Goal: Information Seeking & Learning: Learn about a topic

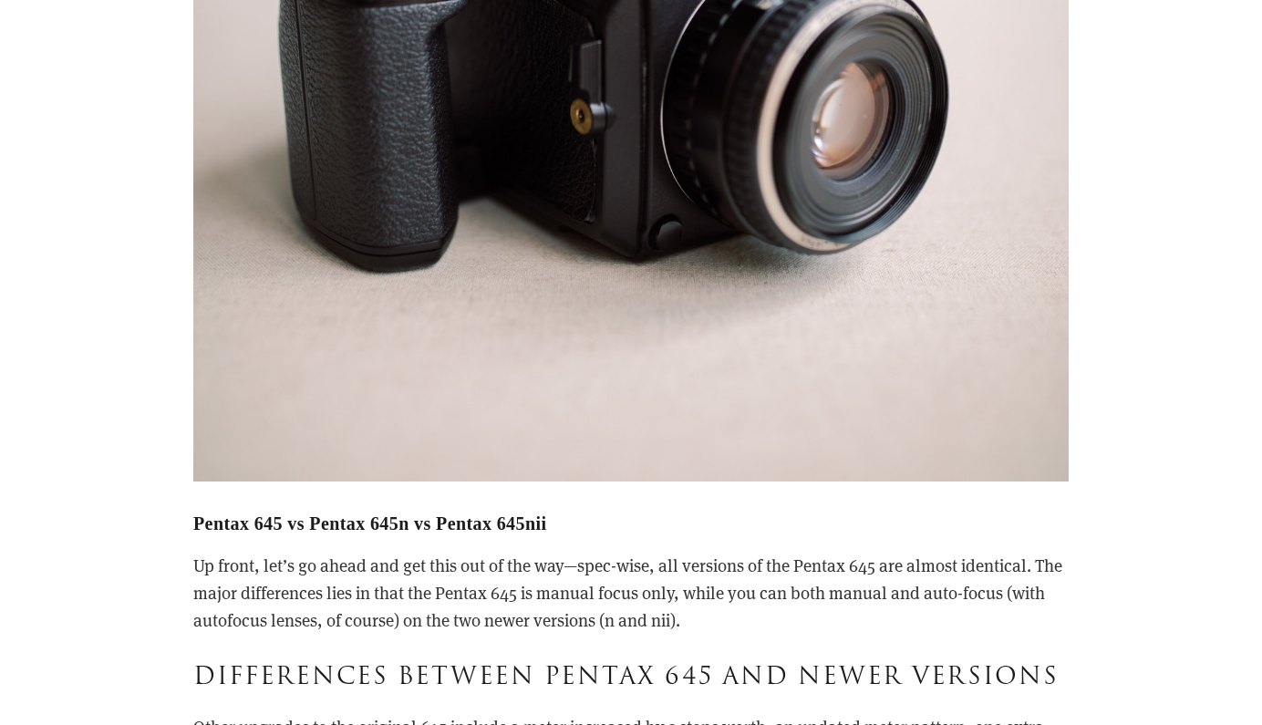
scroll to position [3698, 0]
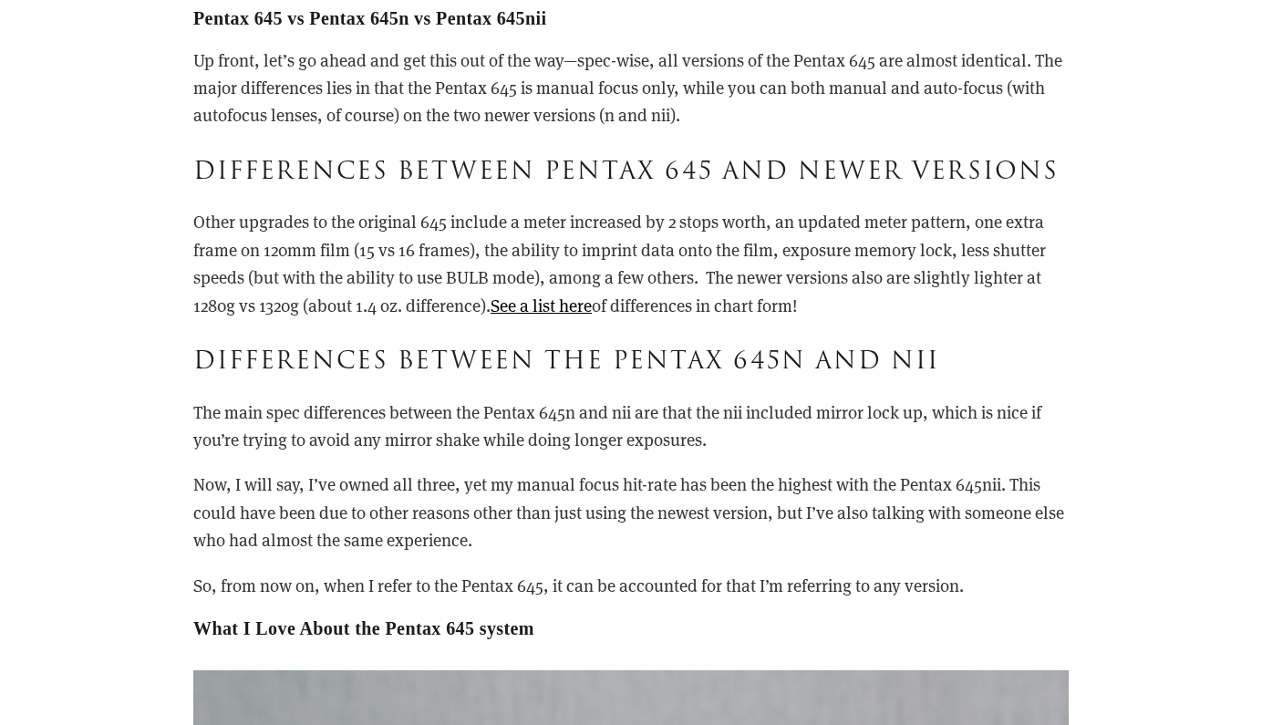
click at [496, 431] on p "The main spec differences between the Pentax 645n and nii are that the nii incl…" at bounding box center [630, 426] width 875 height 56
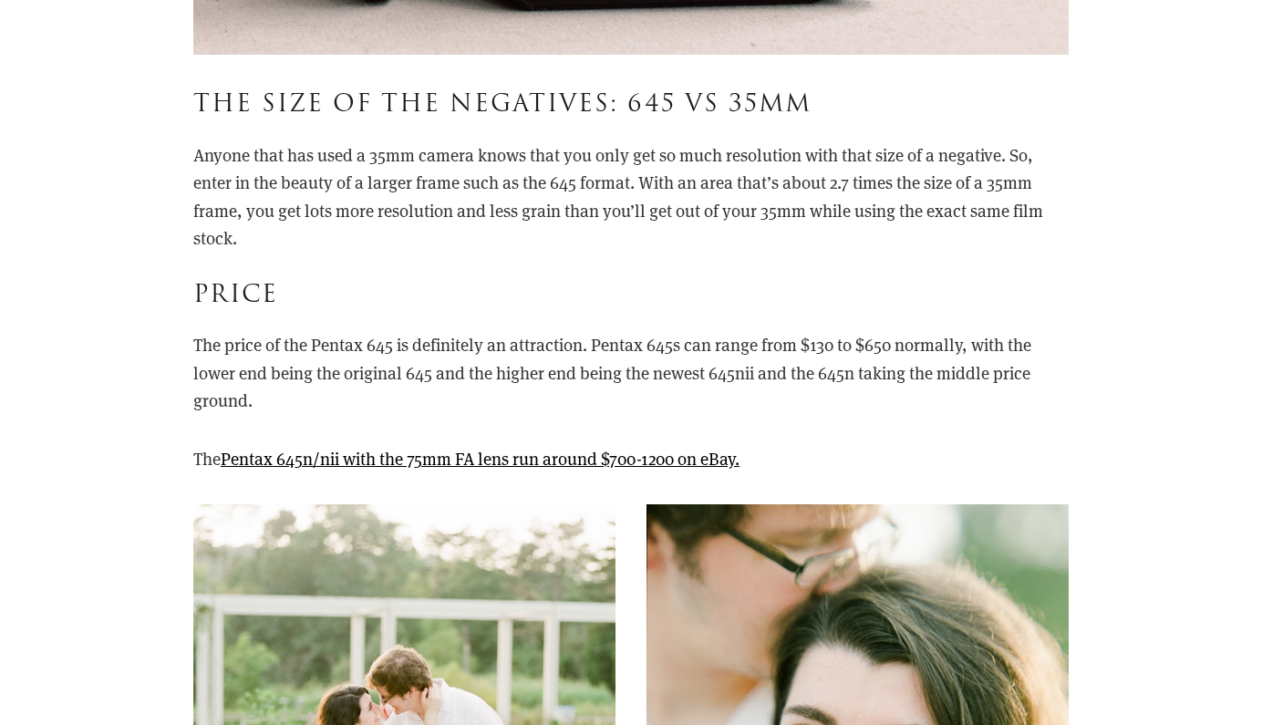
scroll to position [5134, 0]
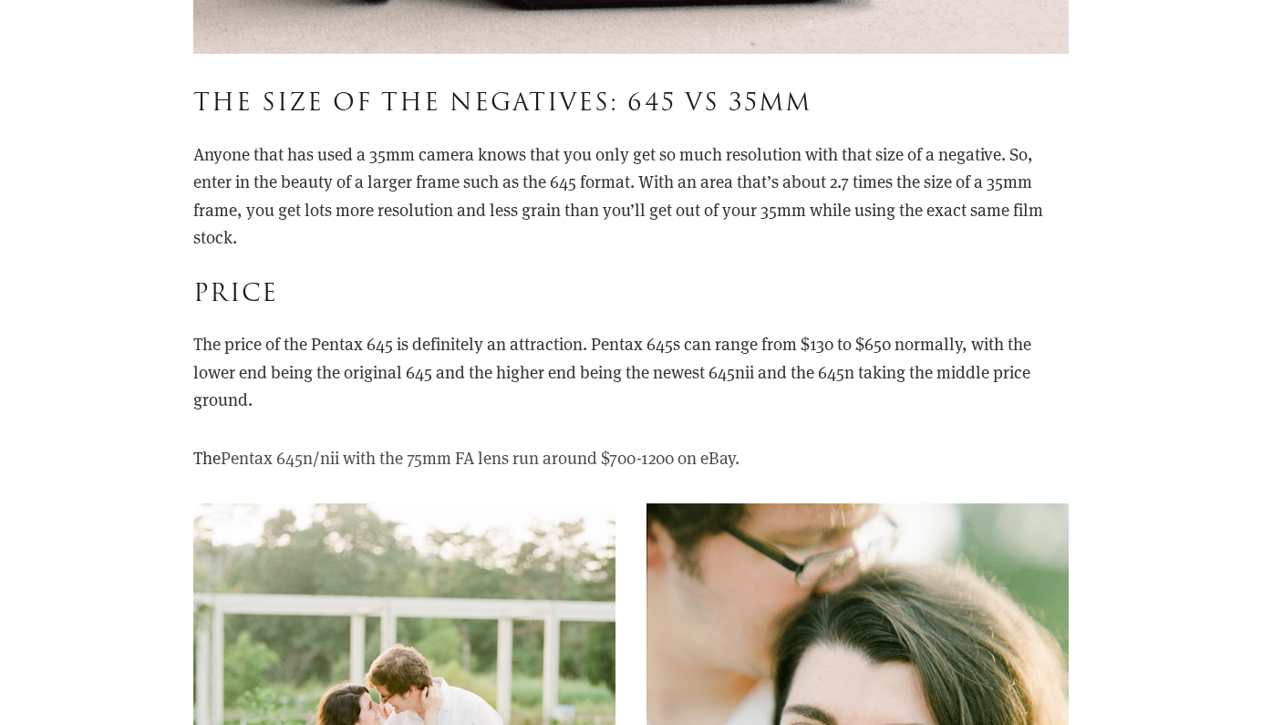
click at [518, 446] on link "Pentax 645n/nii with the 75mm FA lens run around $700-1200 on eBay." at bounding box center [480, 457] width 519 height 23
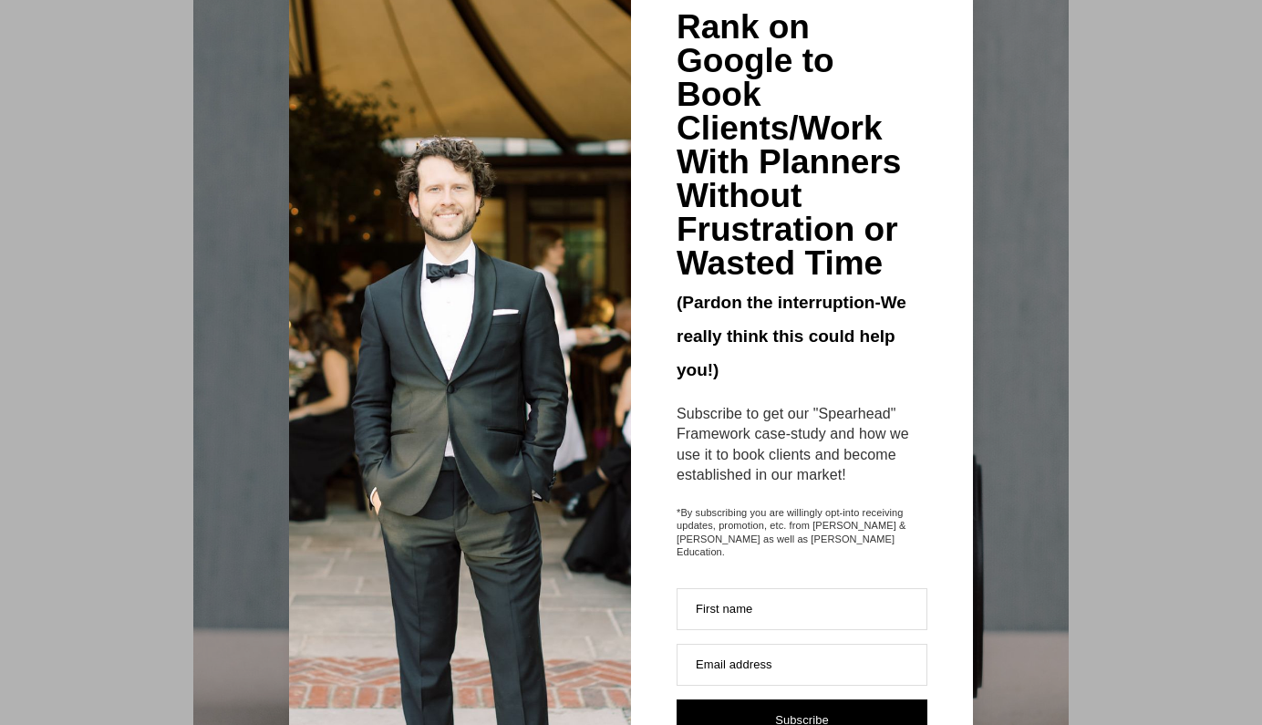
scroll to position [31, 0]
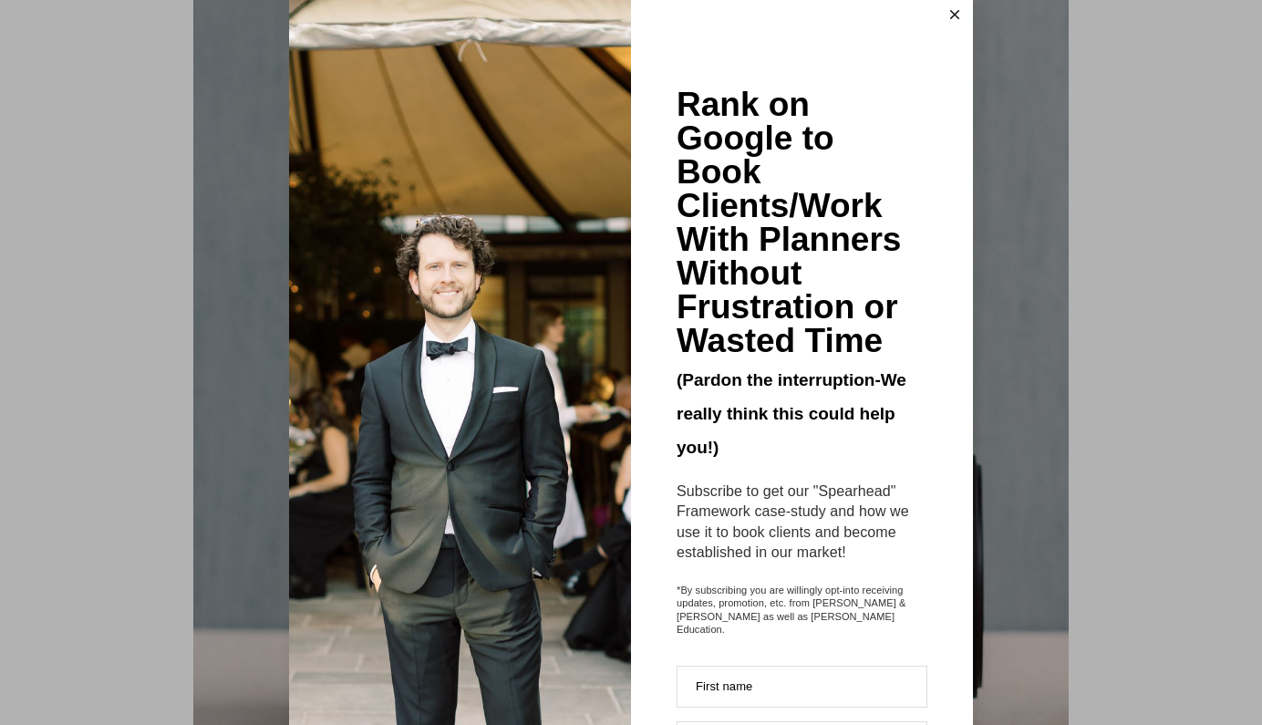
click at [958, 15] on icon at bounding box center [954, 14] width 9 height 9
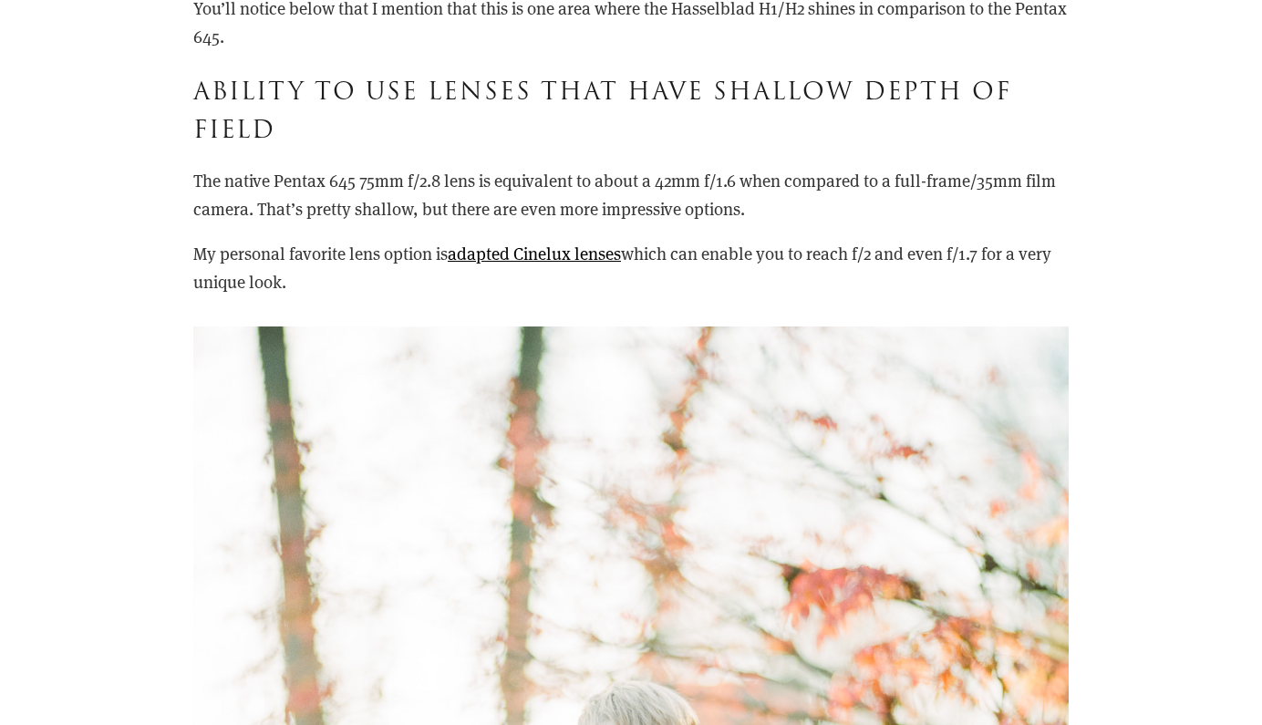
scroll to position [7384, 0]
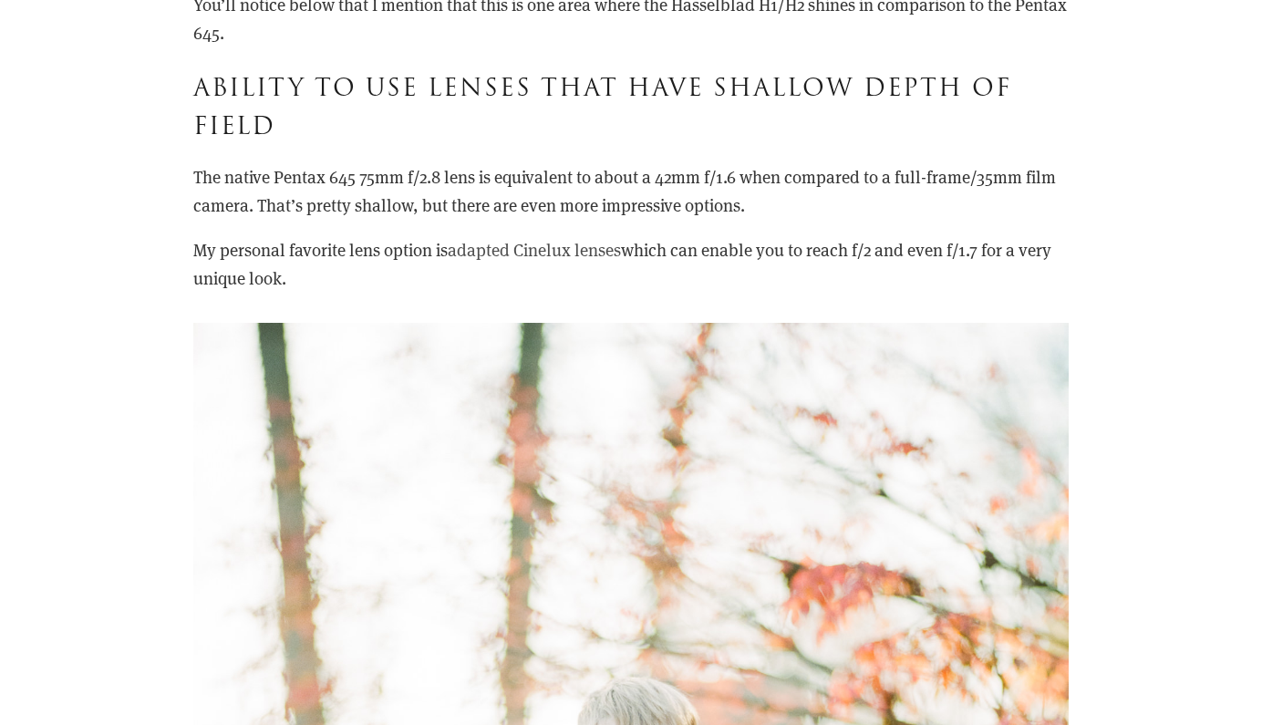
click at [551, 238] on link "adapted Cinelux lenses" at bounding box center [534, 249] width 173 height 23
drag, startPoint x: 627, startPoint y: 232, endPoint x: 456, endPoint y: 230, distance: 171.4
click at [456, 236] on p "My personal favorite lens option is adapted Cinelux lenses which can enable you…" at bounding box center [630, 264] width 875 height 56
copy p "adapted Cinelux lenses"
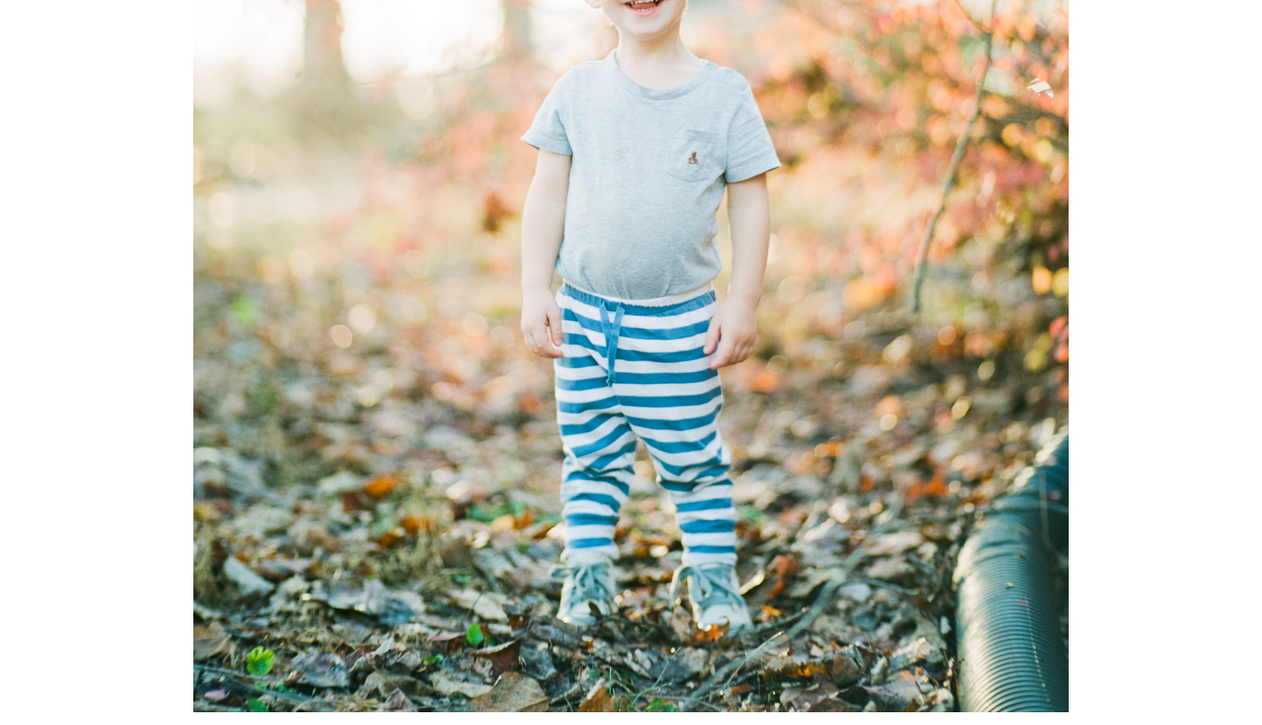
click at [860, 188] on img at bounding box center [630, 114] width 875 height 1195
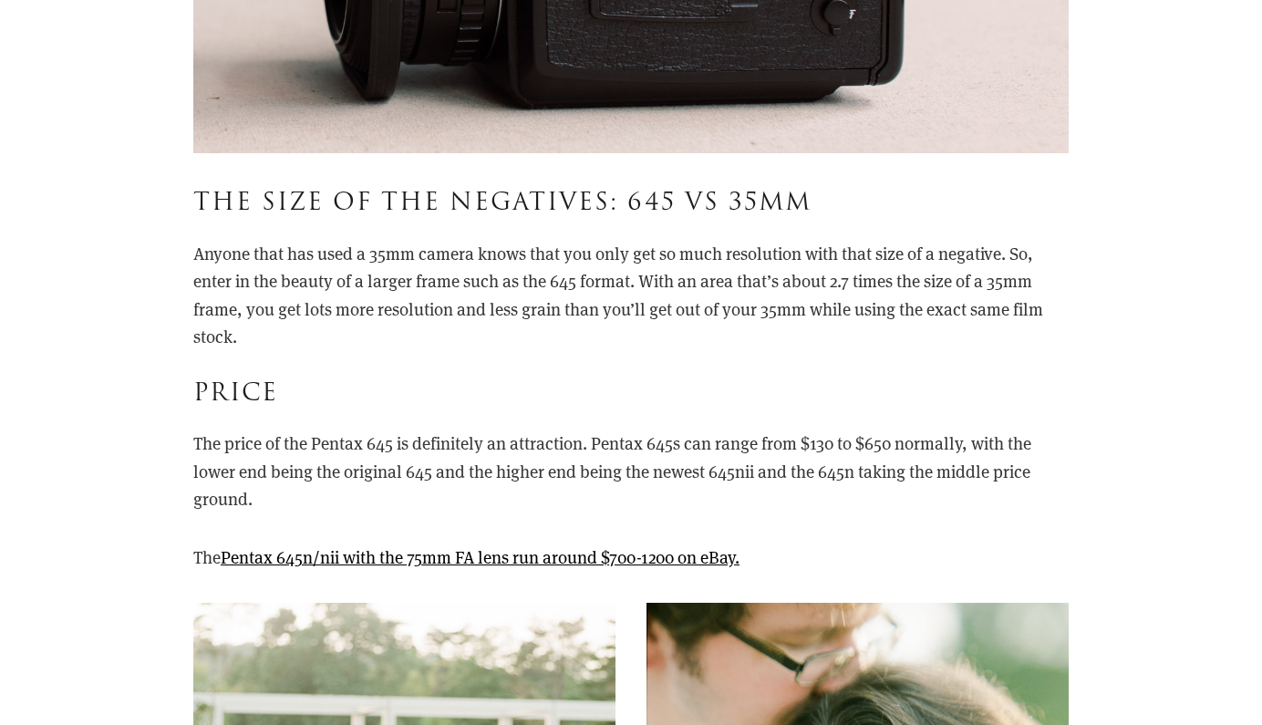
scroll to position [5055, 0]
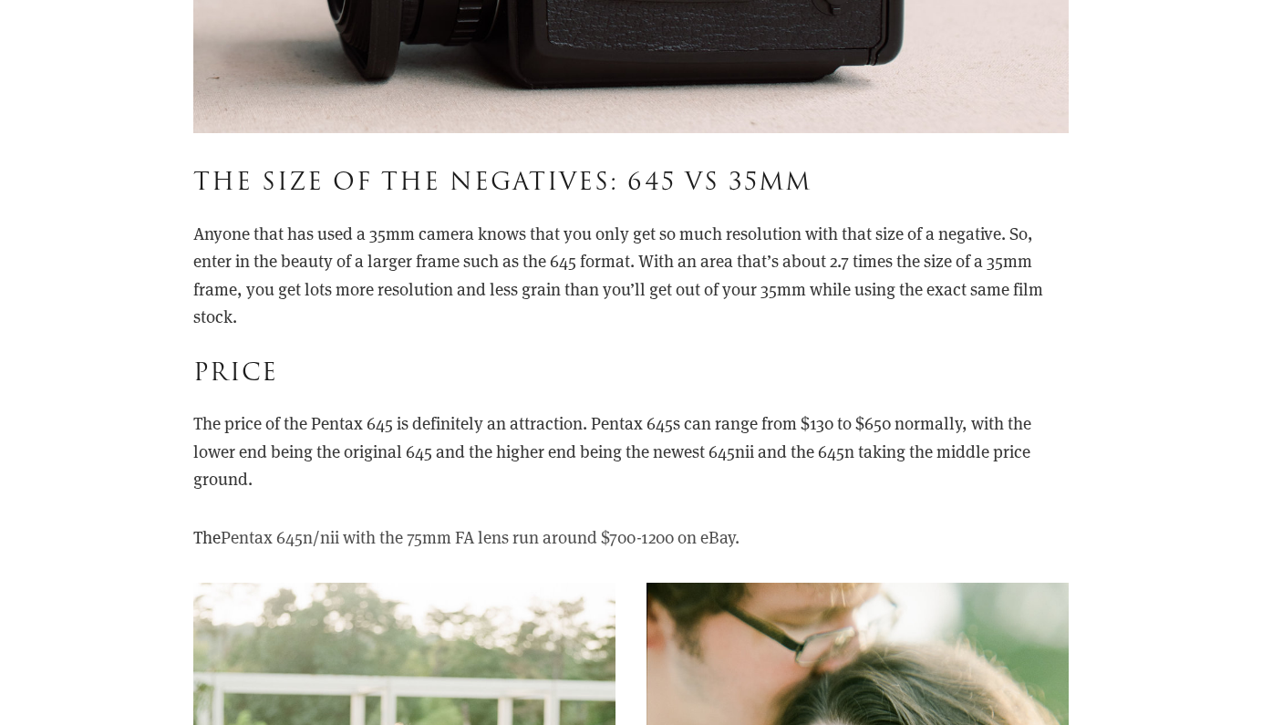
click at [521, 528] on link "Pentax 645n/nii with the 75mm FA lens run around $700-1200 on eBay." at bounding box center [480, 536] width 519 height 23
click at [367, 525] on link "Pentax 645n/nii with the 75mm FA lens run around $700-1200 on eBay." at bounding box center [480, 536] width 519 height 23
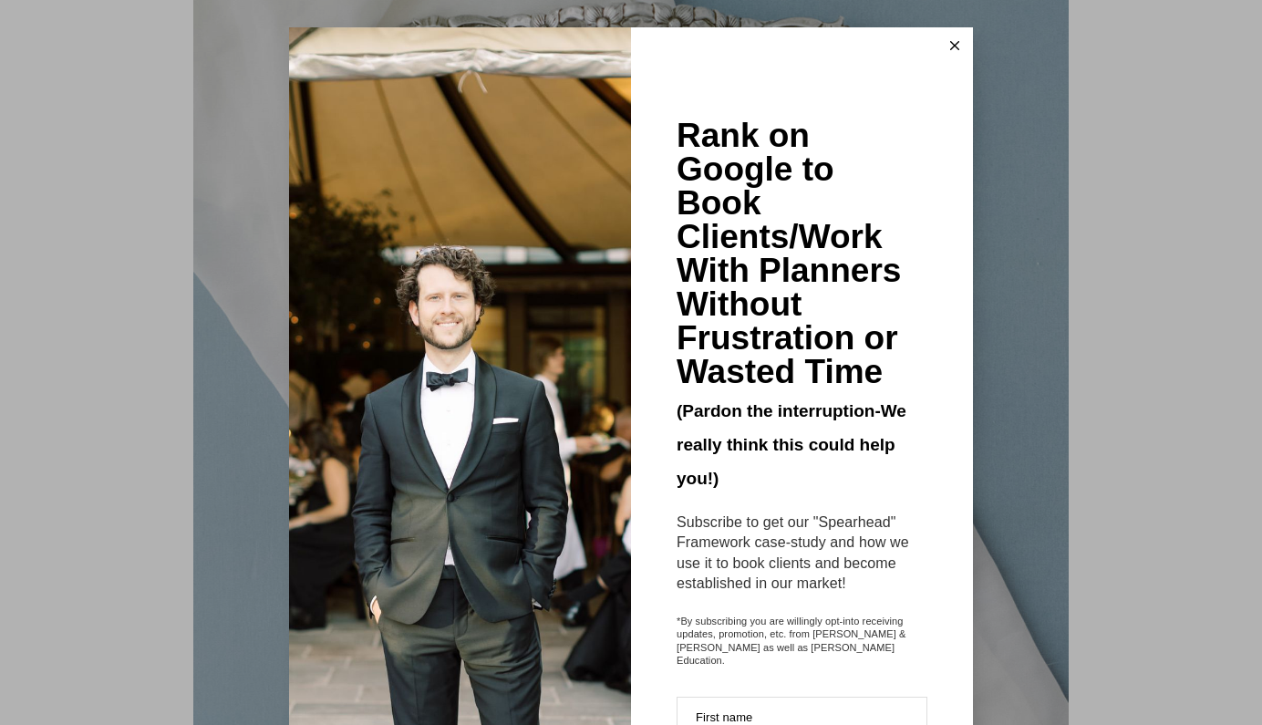
scroll to position [4970, 0]
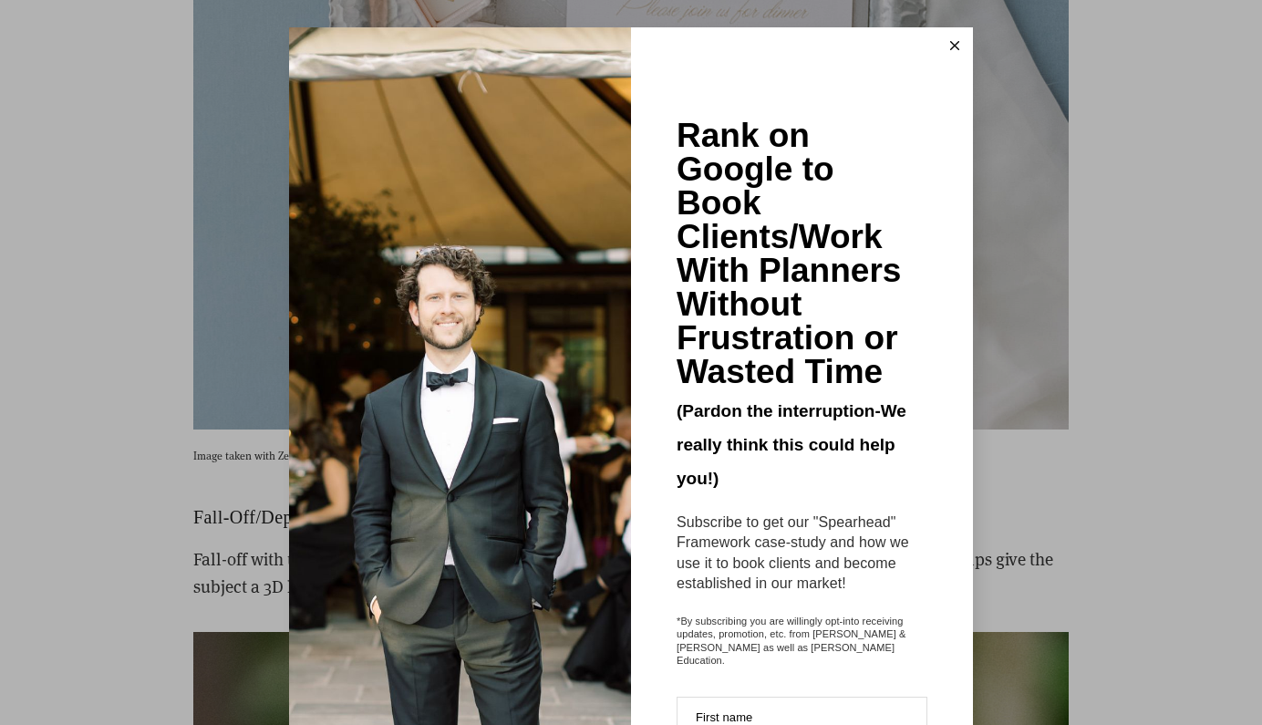
click at [954, 44] on icon at bounding box center [954, 45] width 9 height 9
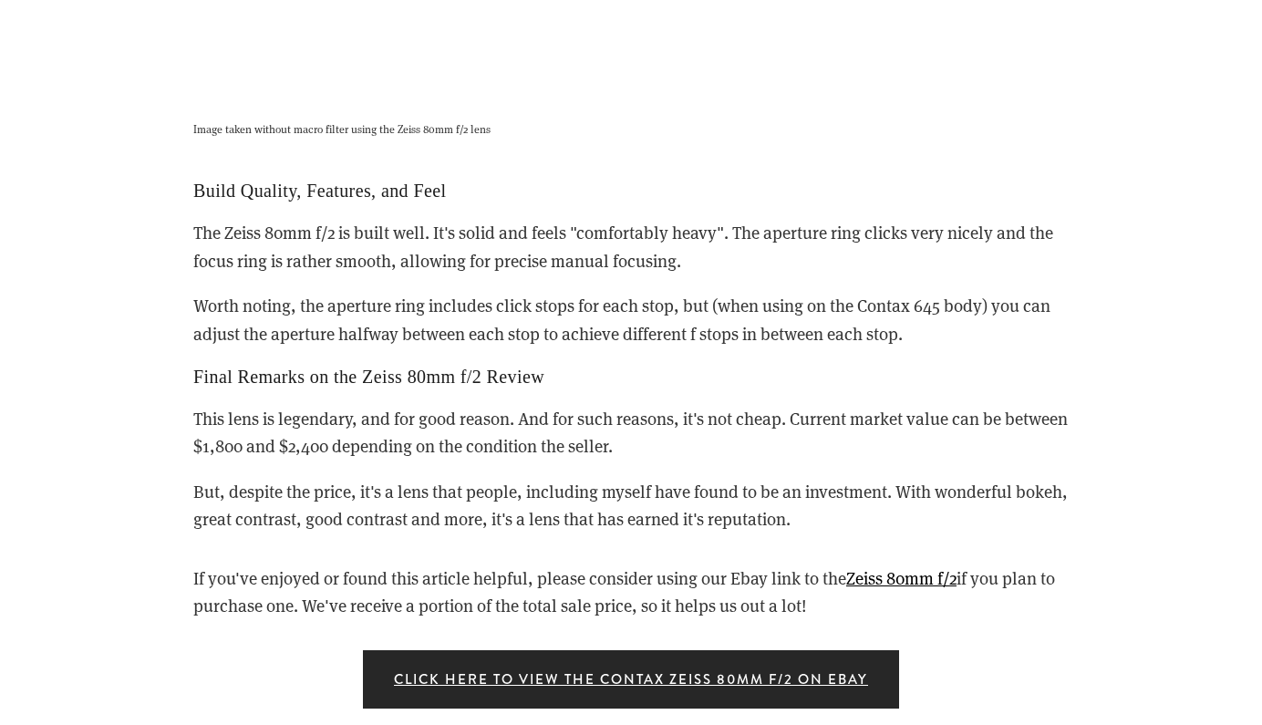
scroll to position [9653, 0]
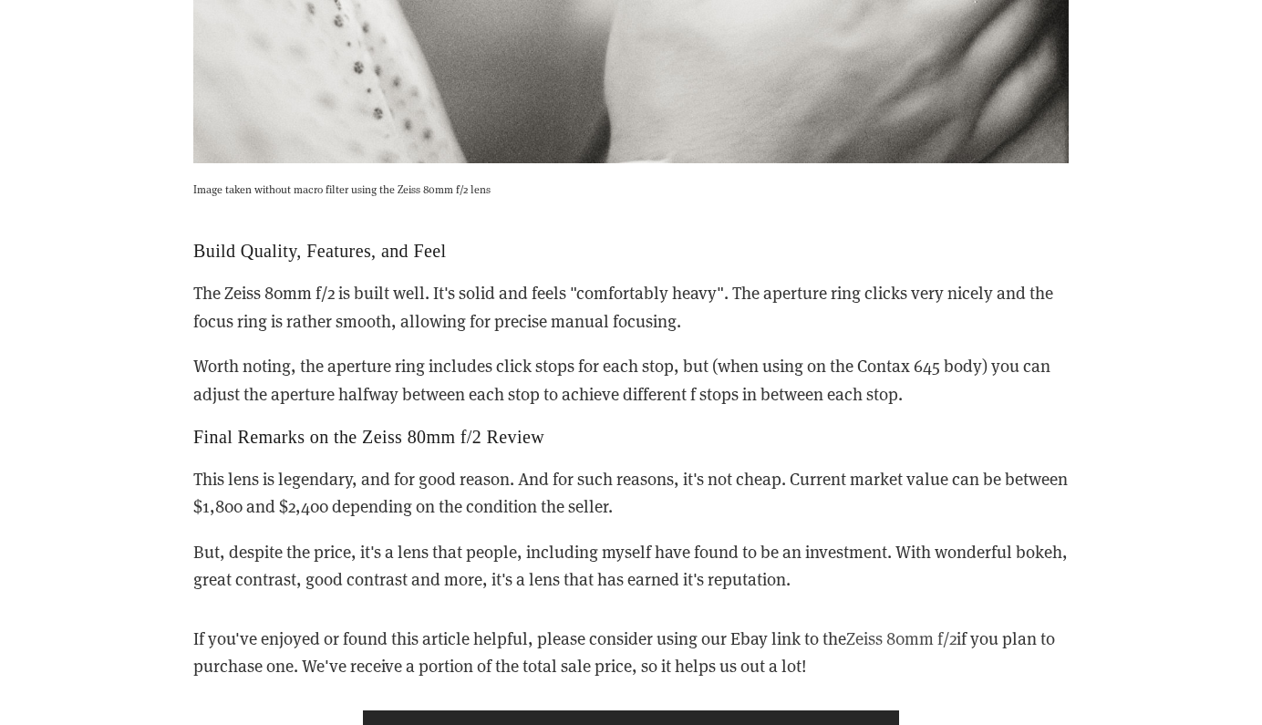
click at [873, 626] on link "Zeiss 80mm f/2" at bounding box center [901, 637] width 110 height 23
